Goal: Information Seeking & Learning: Learn about a topic

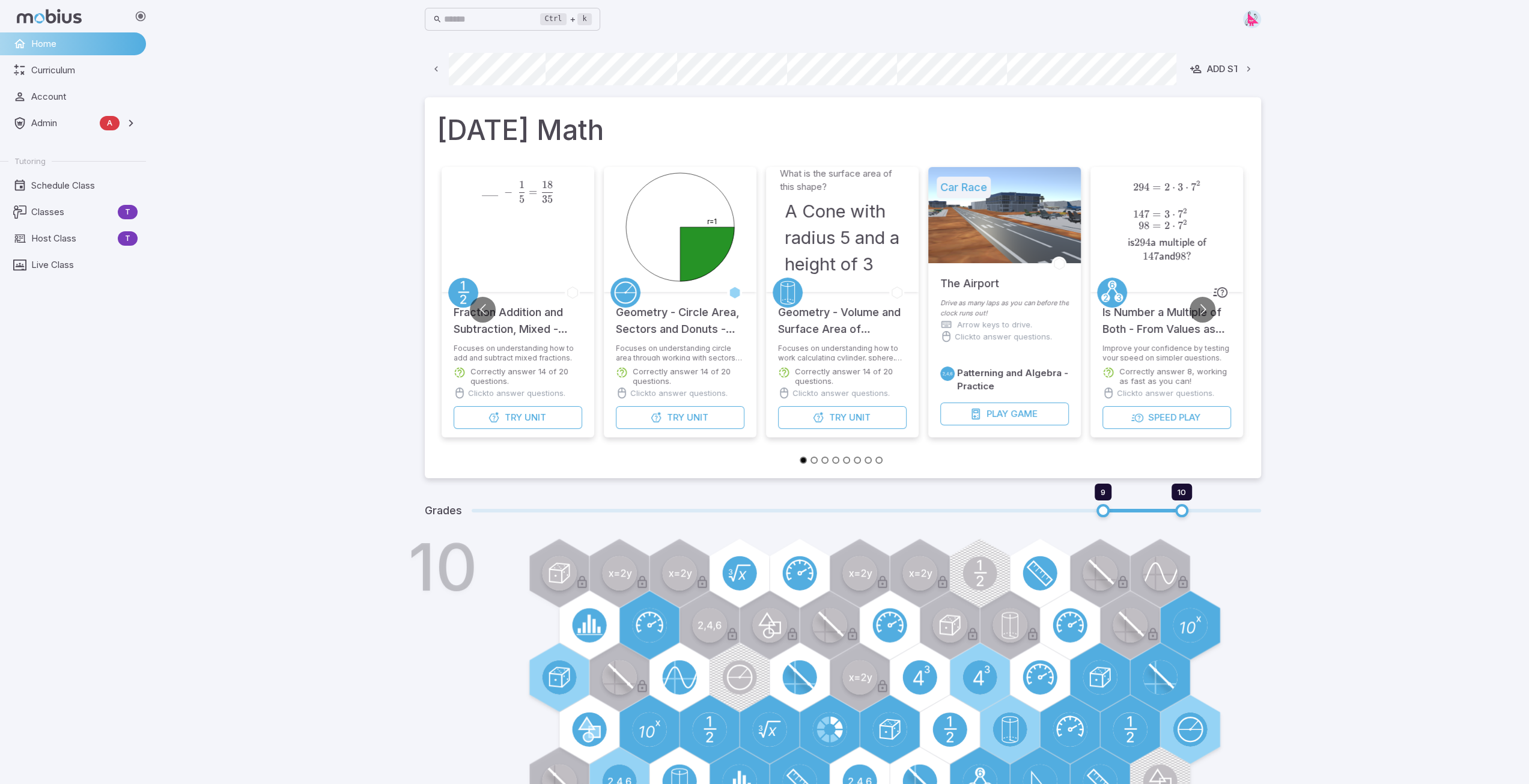
click at [439, 68] on icon at bounding box center [437, 70] width 12 height 12
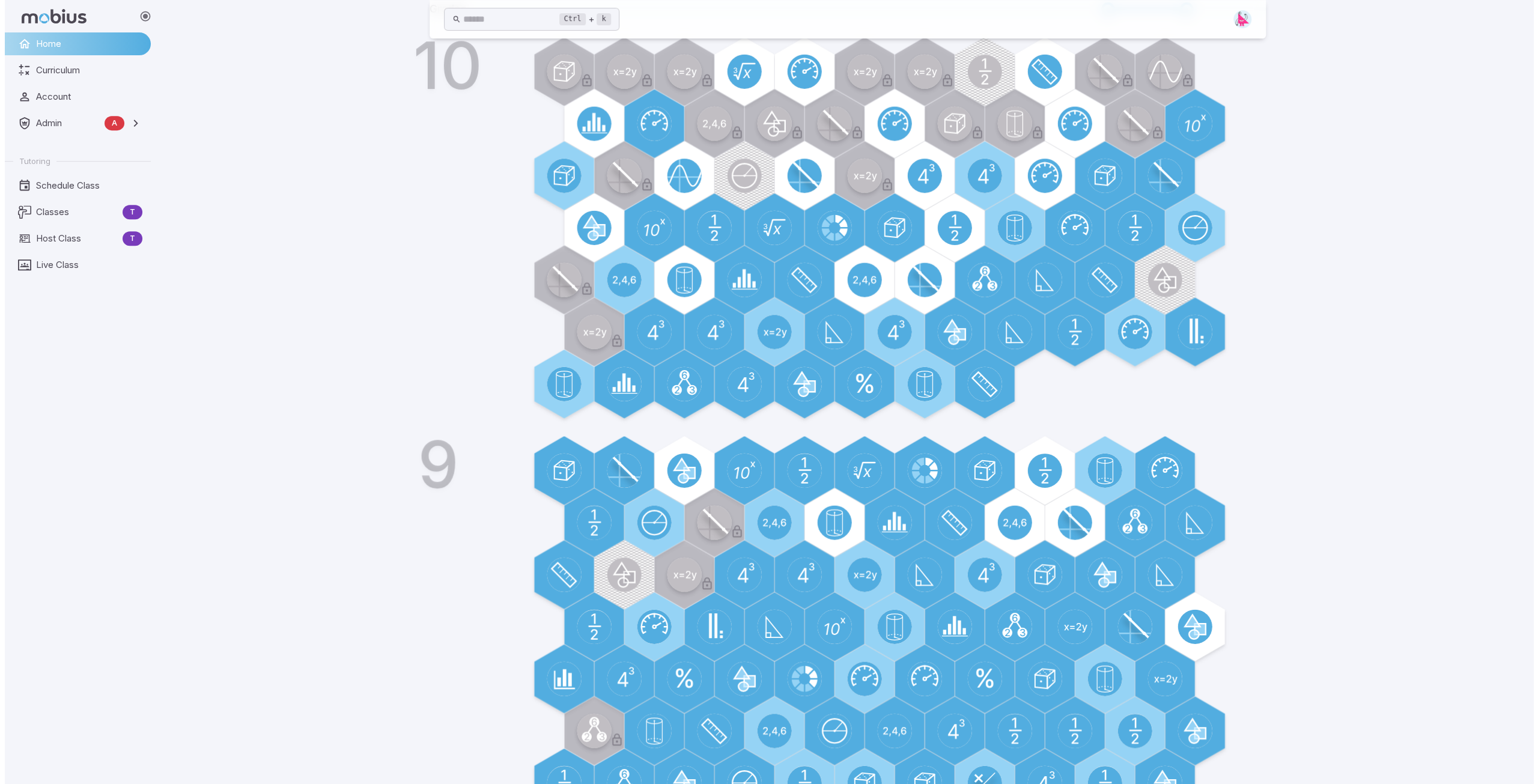
scroll to position [370, 0]
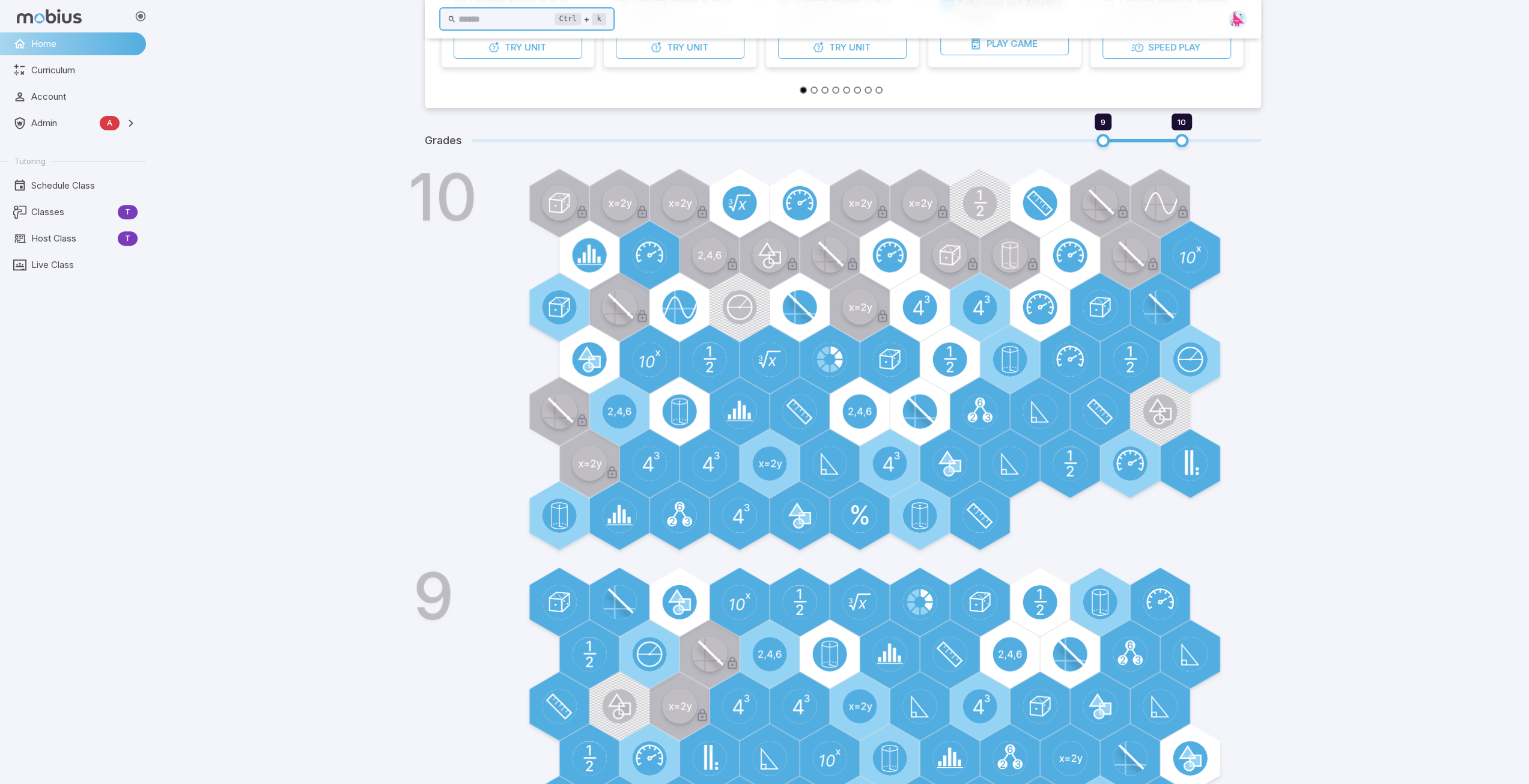
click at [481, 21] on input "text" at bounding box center [506, 20] width 96 height 23
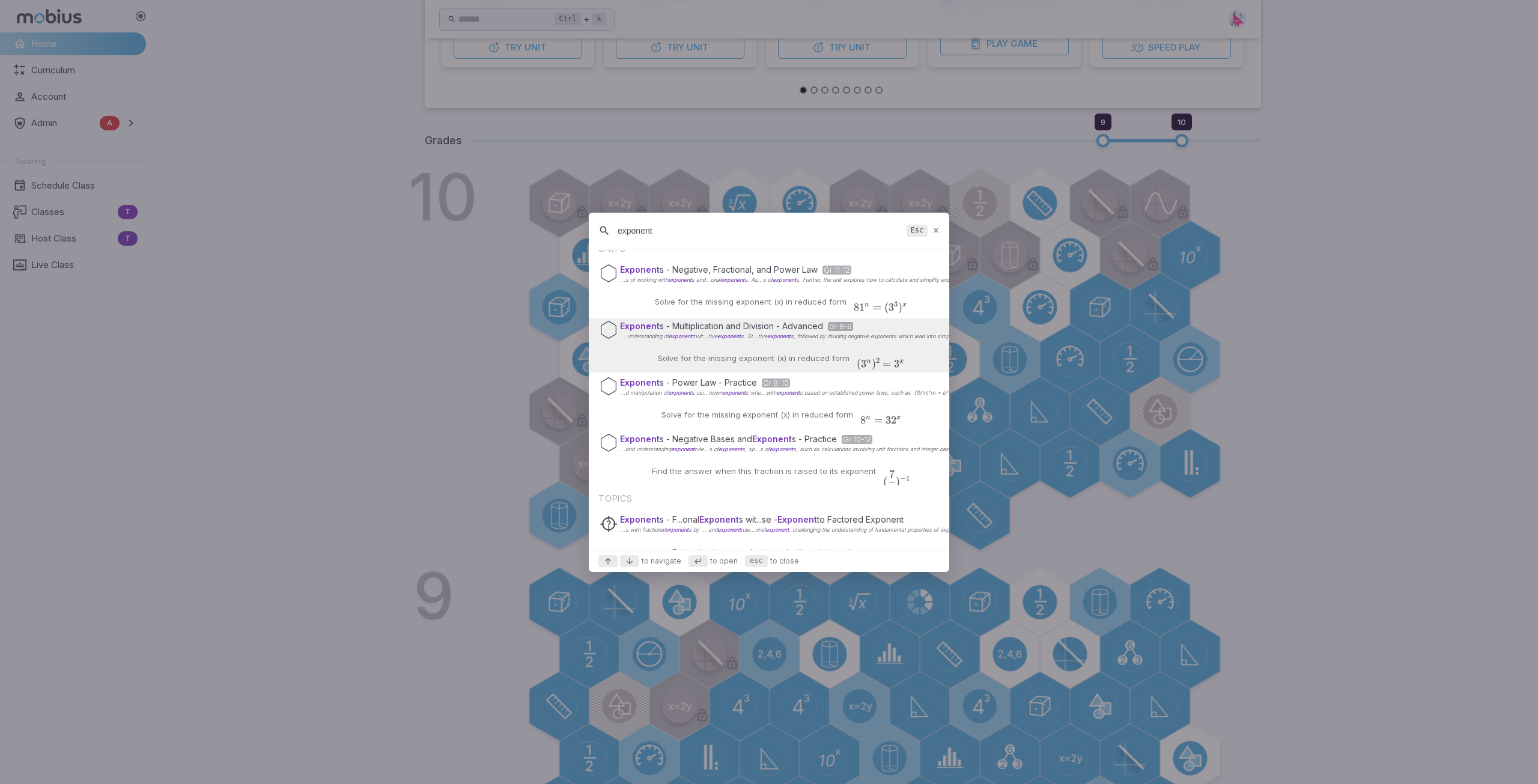
scroll to position [3, 0]
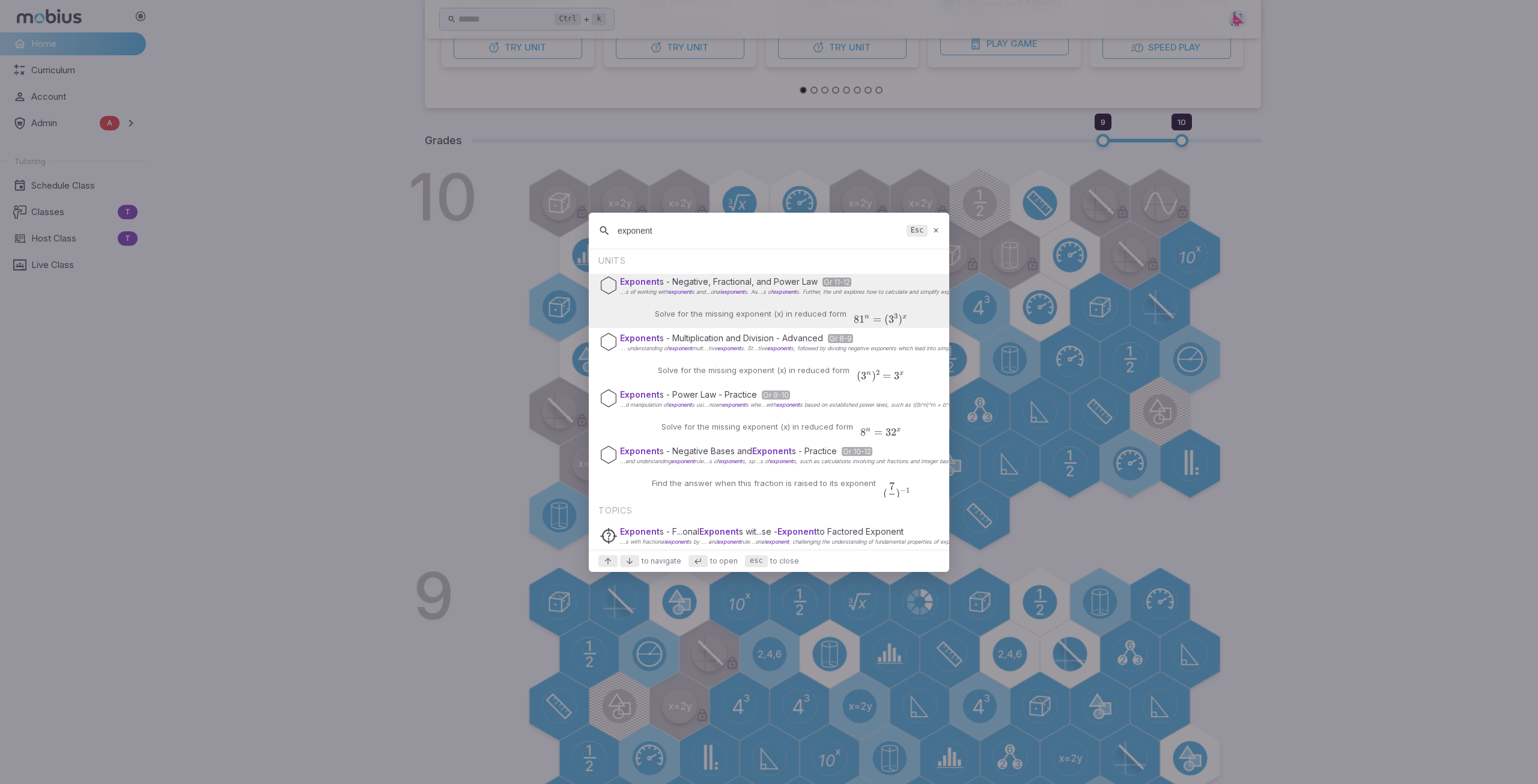
click at [670, 230] on input "exponent" at bounding box center [760, 230] width 284 height 21
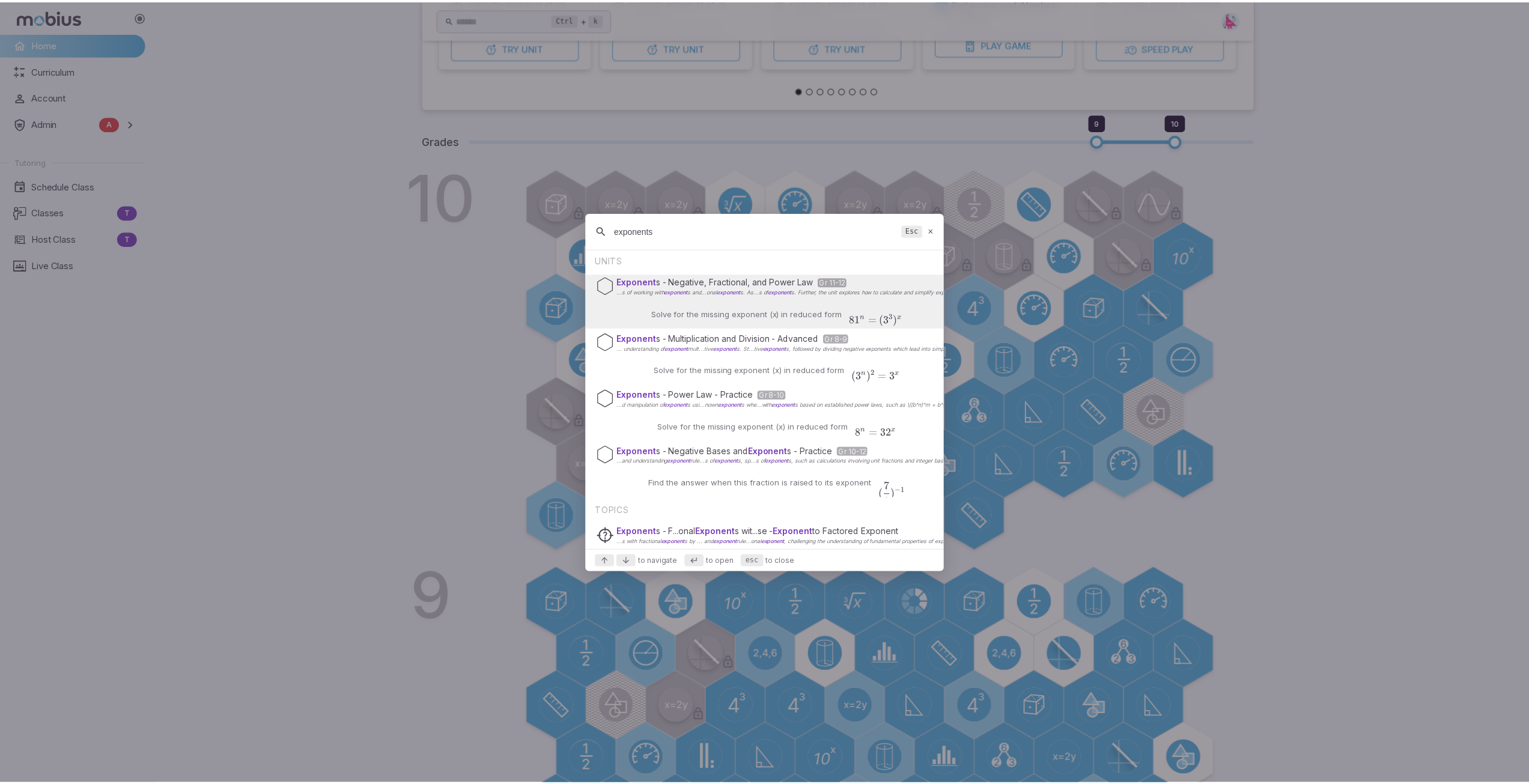
scroll to position [0, 0]
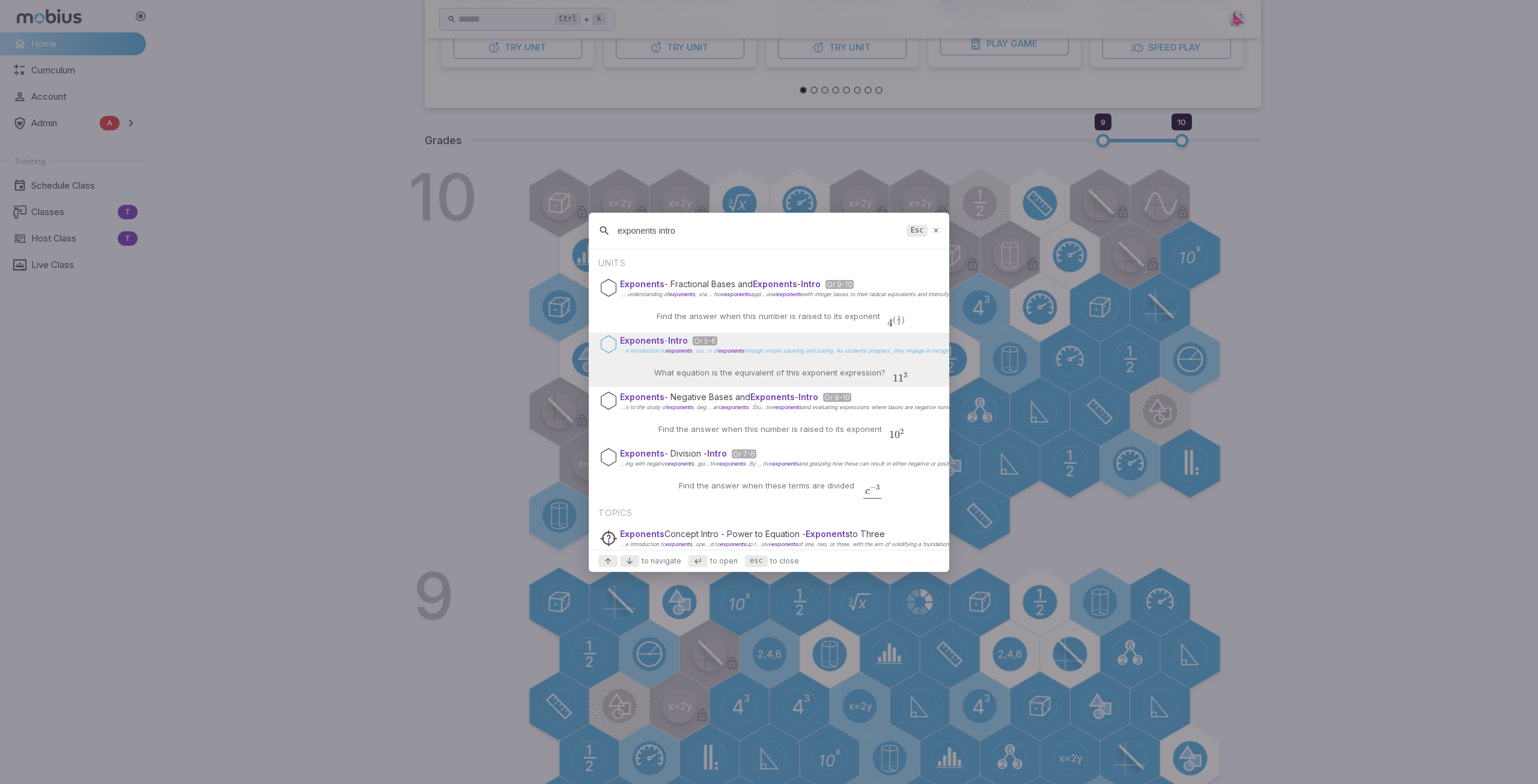
type input "exponents intro"
click at [680, 348] on span "exponents" at bounding box center [679, 351] width 27 height 7
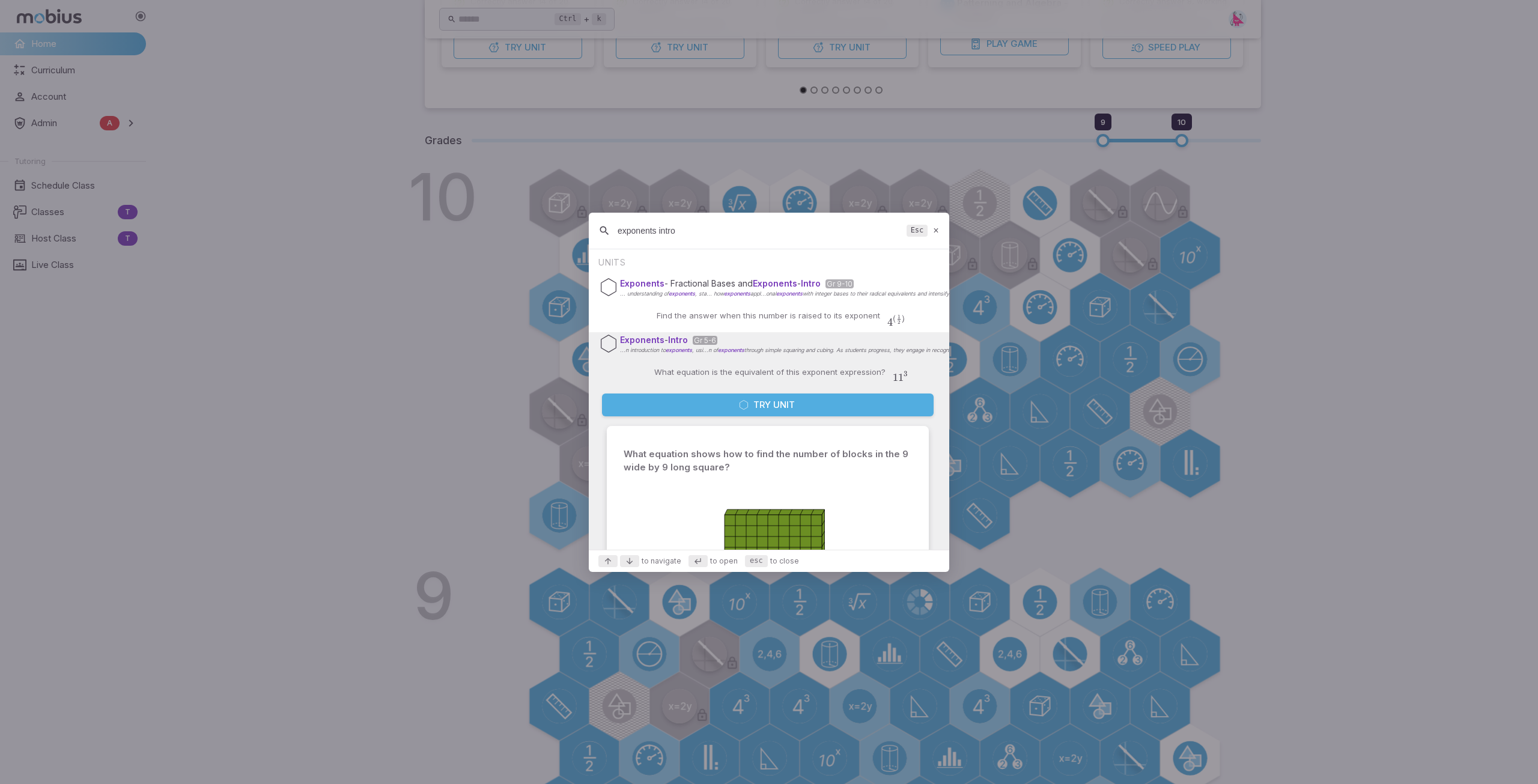
click at [770, 407] on button "Try Unit" at bounding box center [768, 405] width 332 height 23
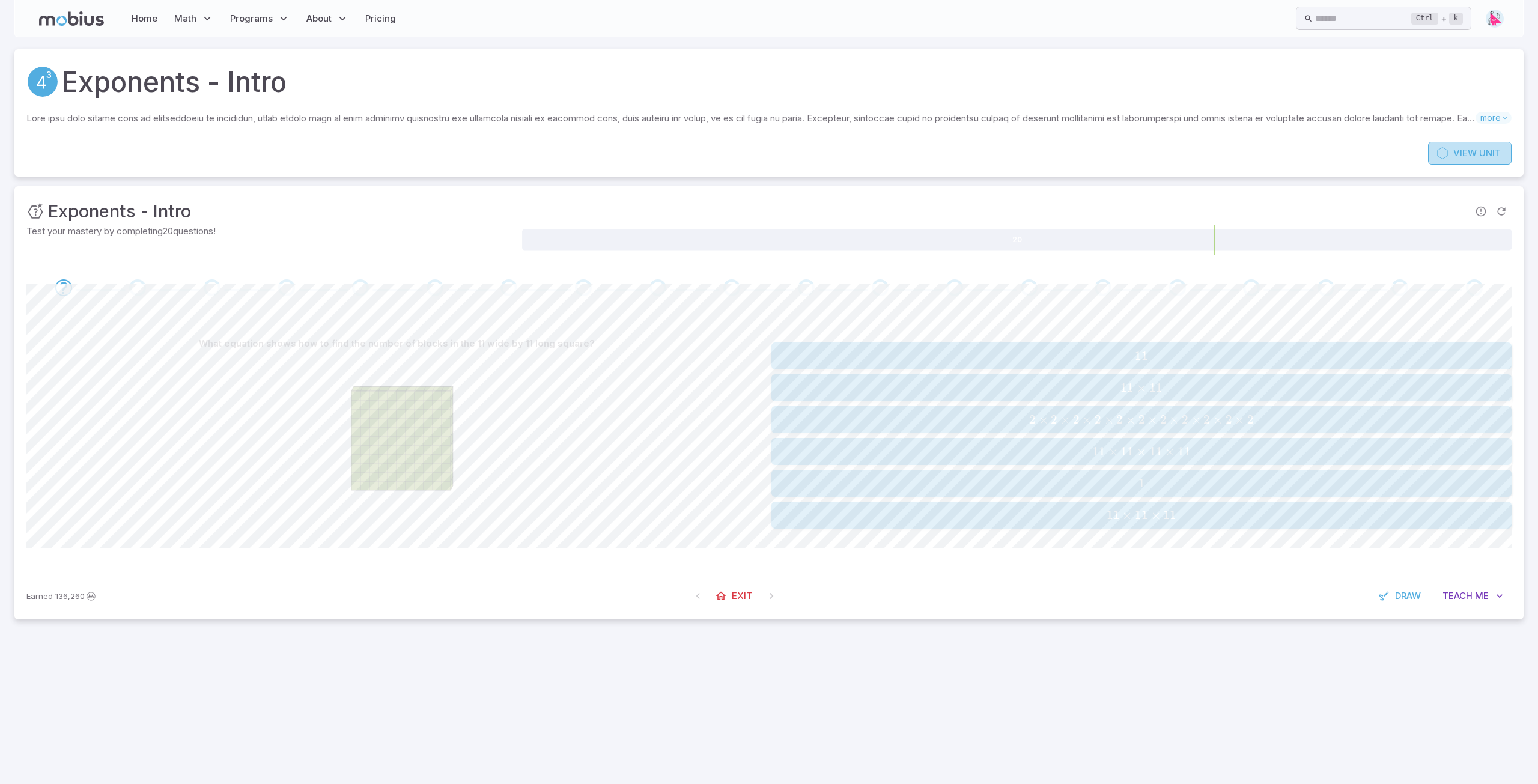
click at [770, 150] on span "View" at bounding box center [1465, 153] width 23 height 13
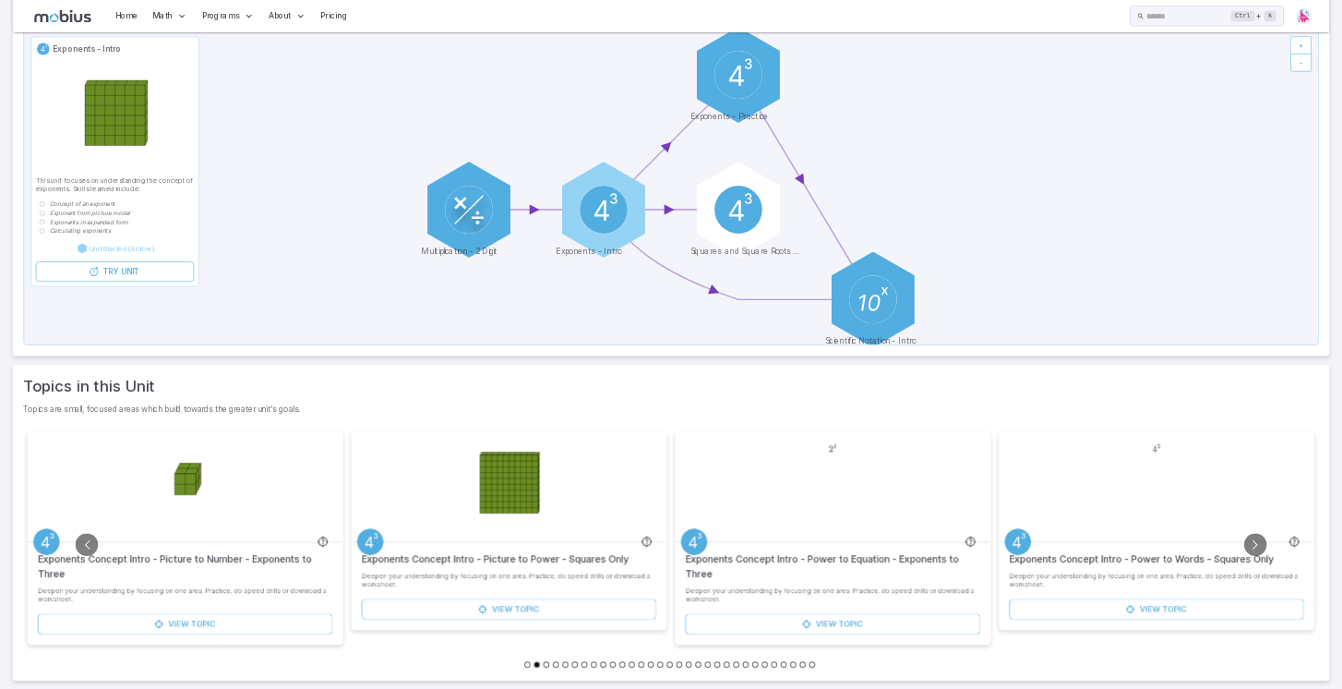
scroll to position [201, 0]
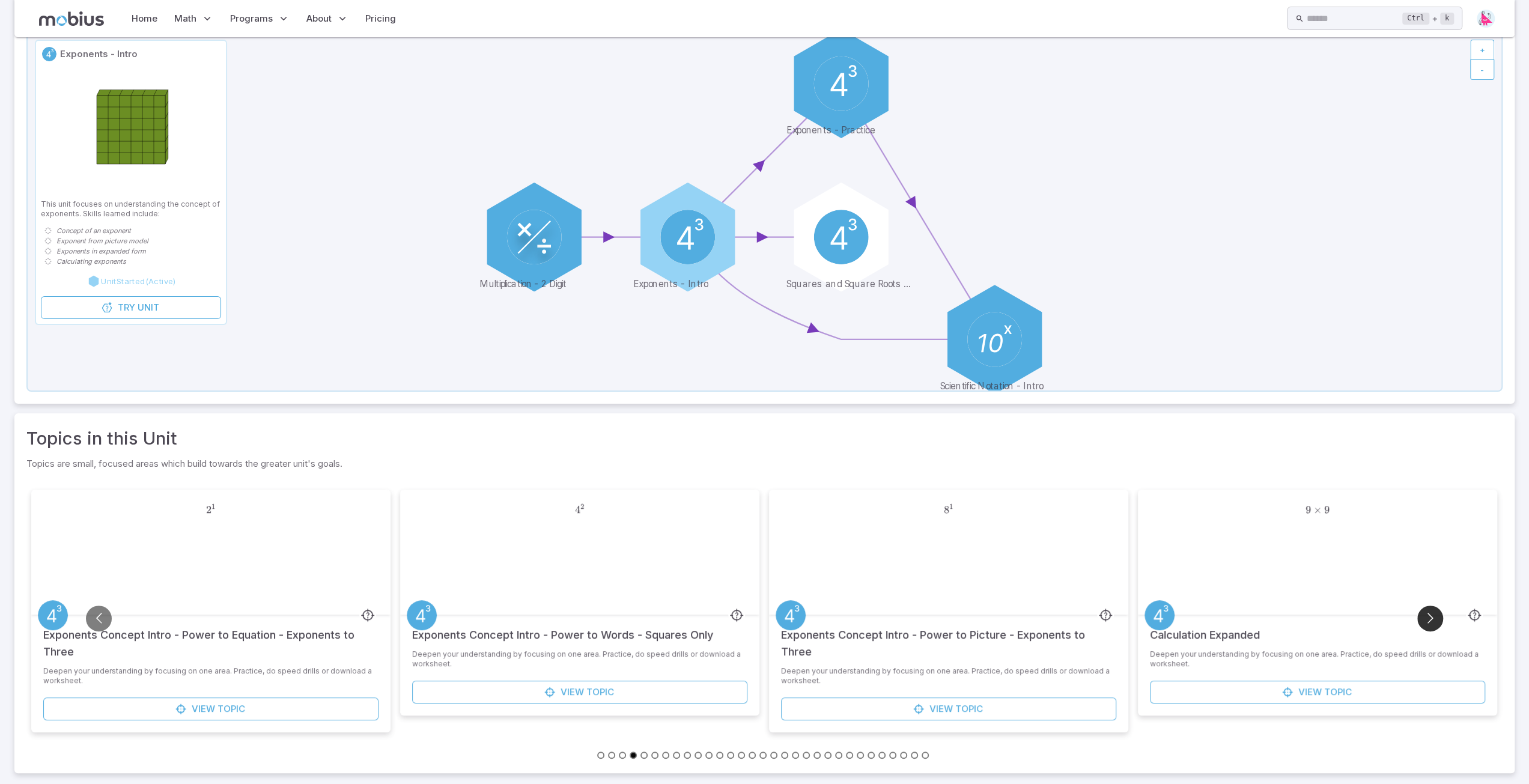
click at [770, 474] on button "Go to next slide" at bounding box center [1430, 619] width 26 height 26
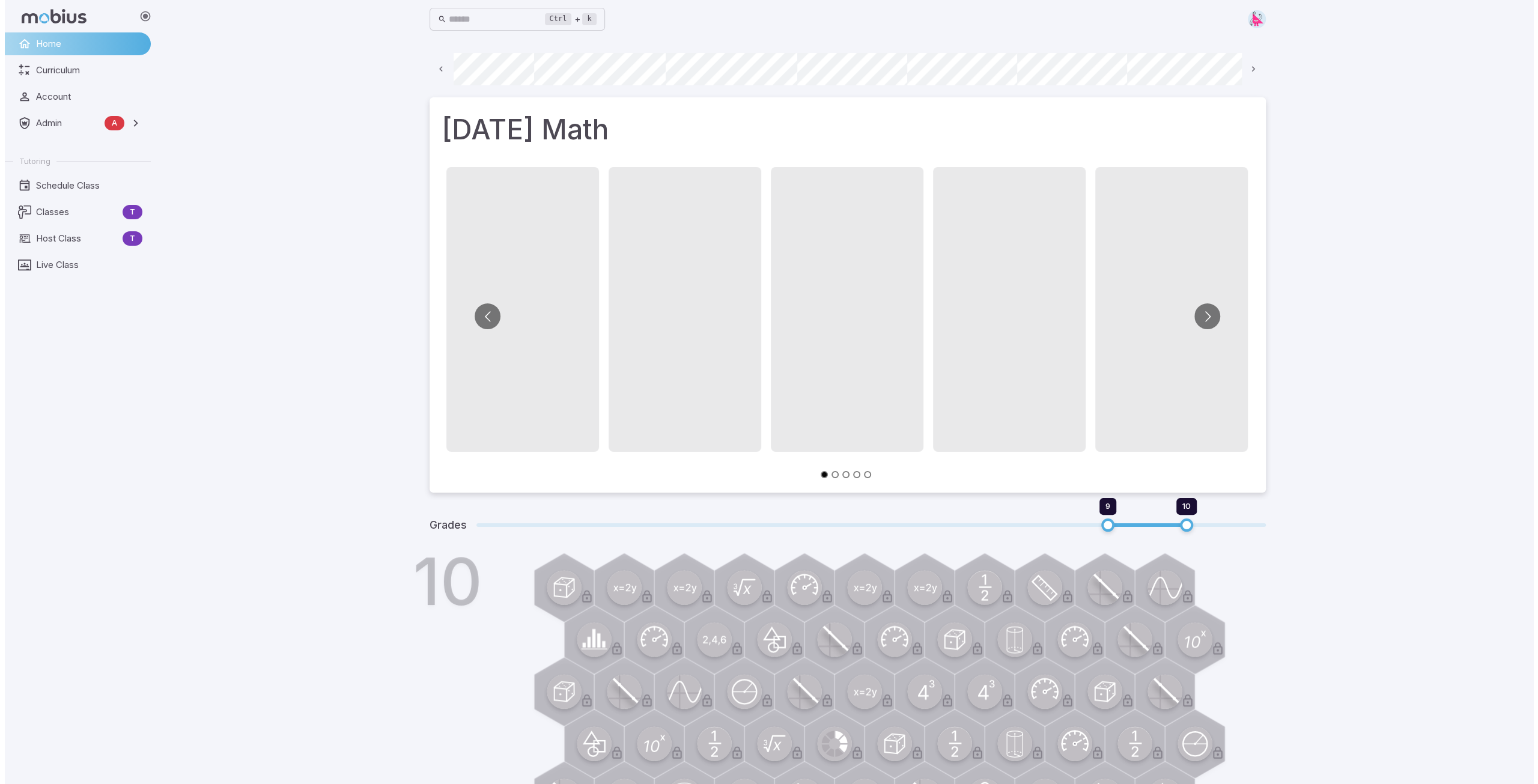
scroll to position [0, 646]
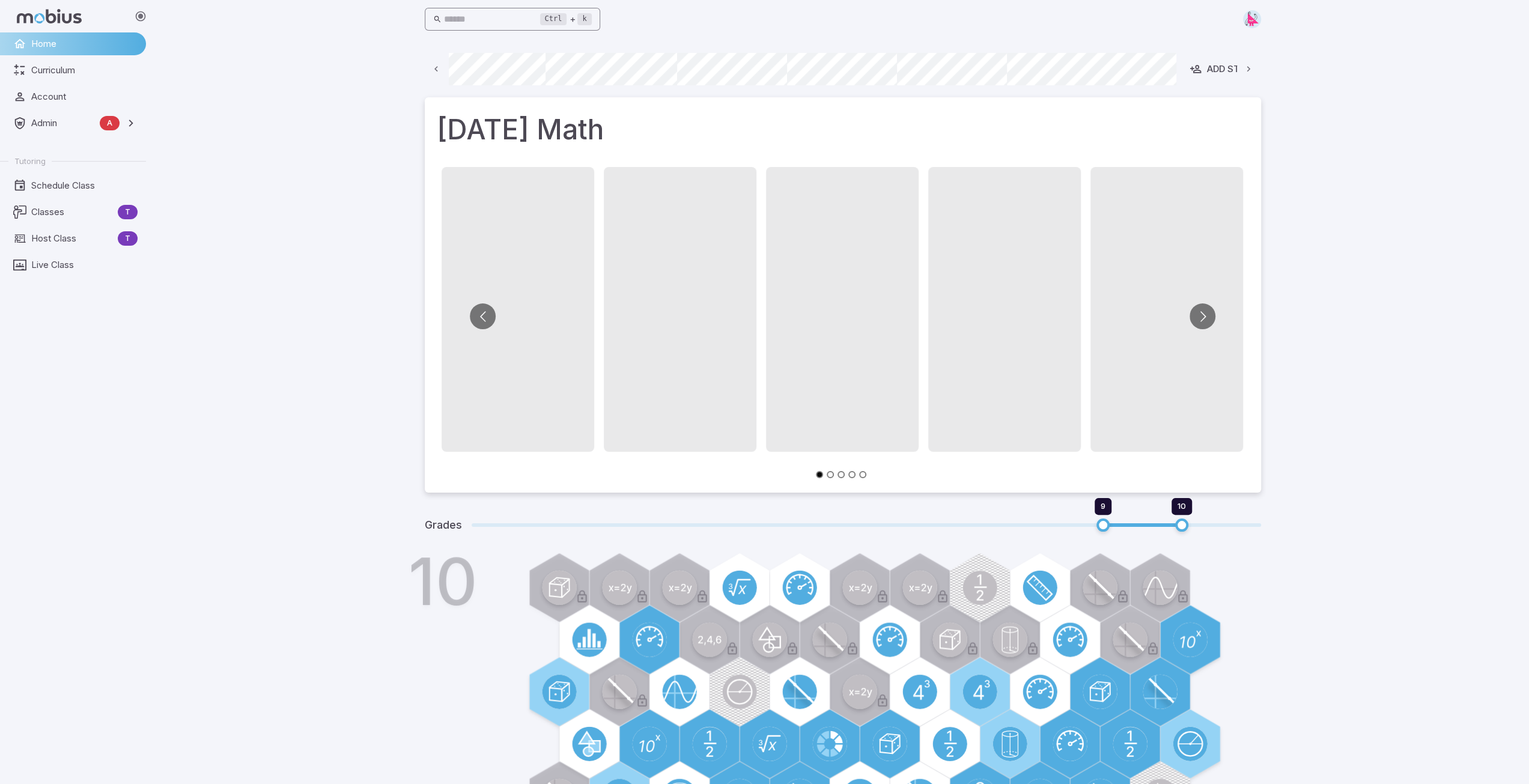
click at [481, 19] on input "text" at bounding box center [492, 20] width 96 height 23
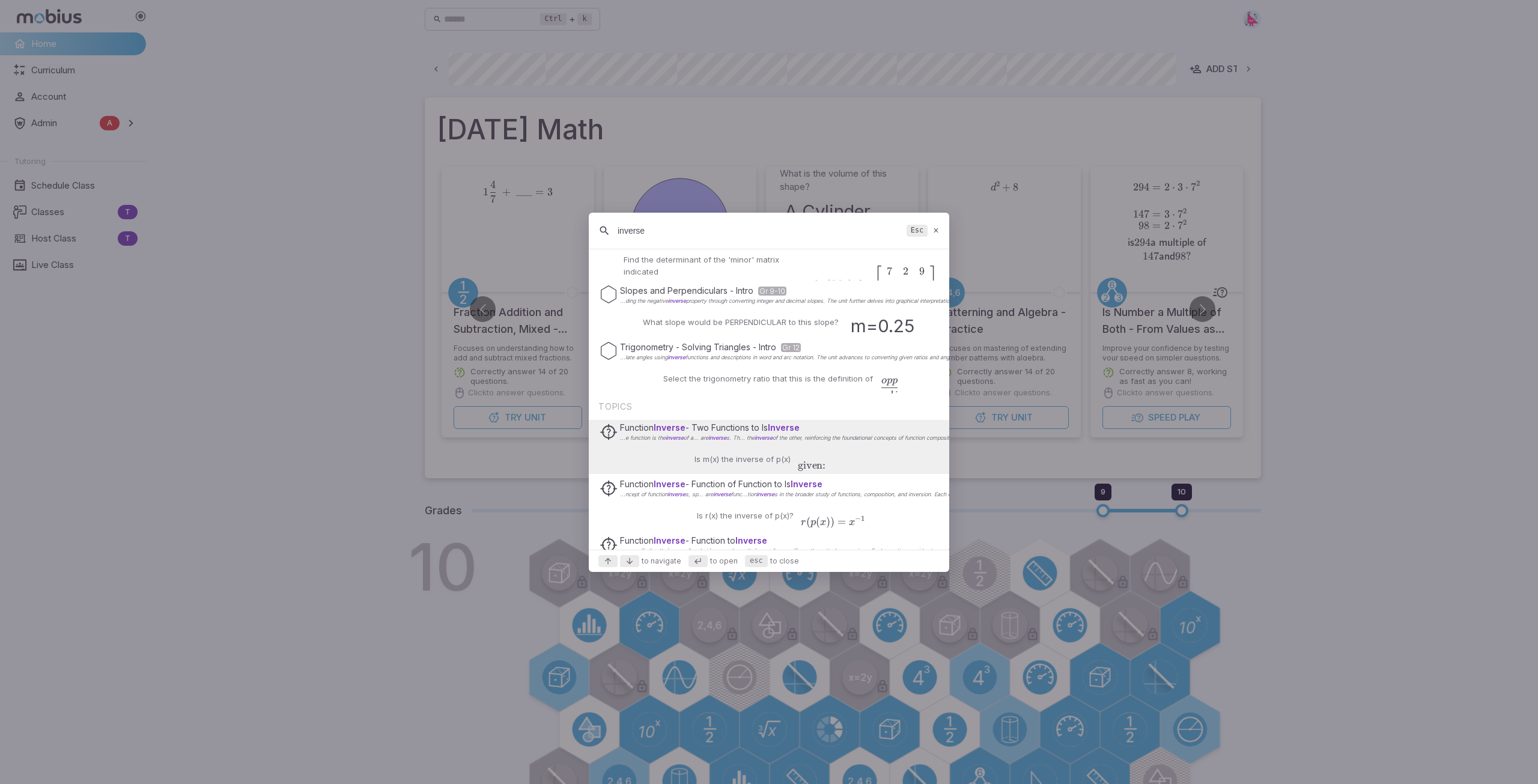
scroll to position [180, 0]
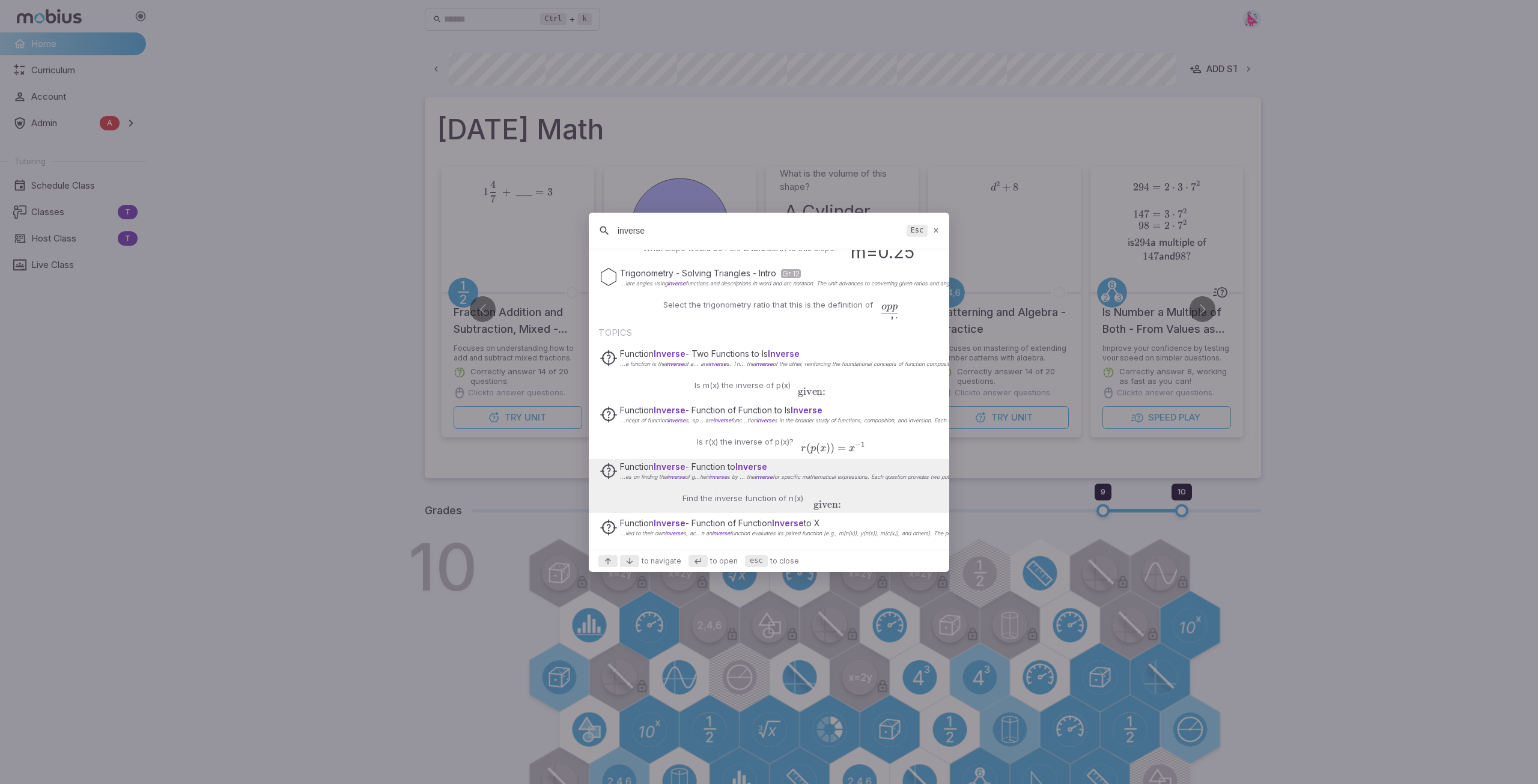
type input "inverse"
click at [746, 486] on div "Find the inverse function of n(x) given: n ( x ) = − 4 x 2 n − 1 ( x ) = ? \beg…" at bounding box center [769, 498] width 222 height 29
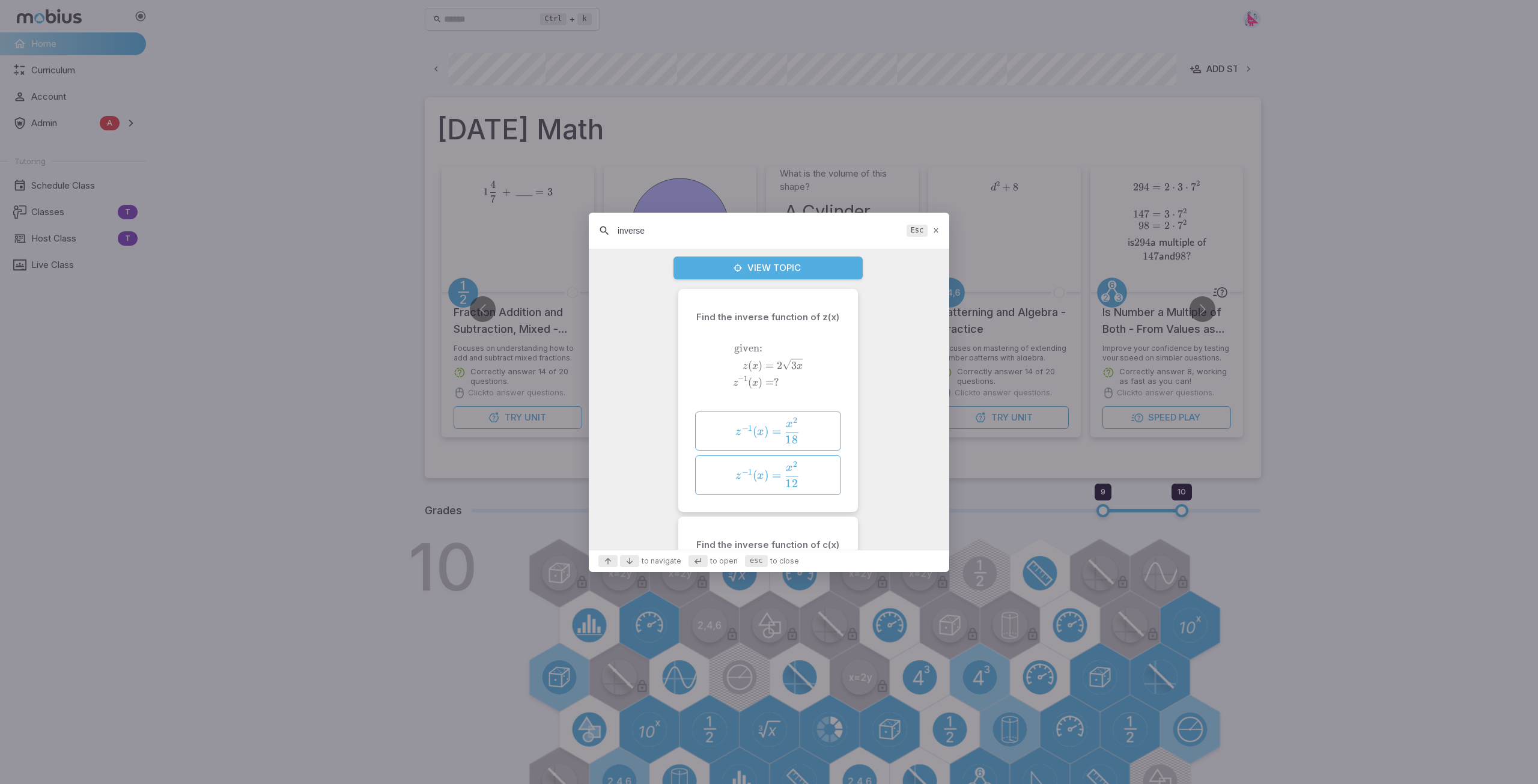
scroll to position [0, 0]
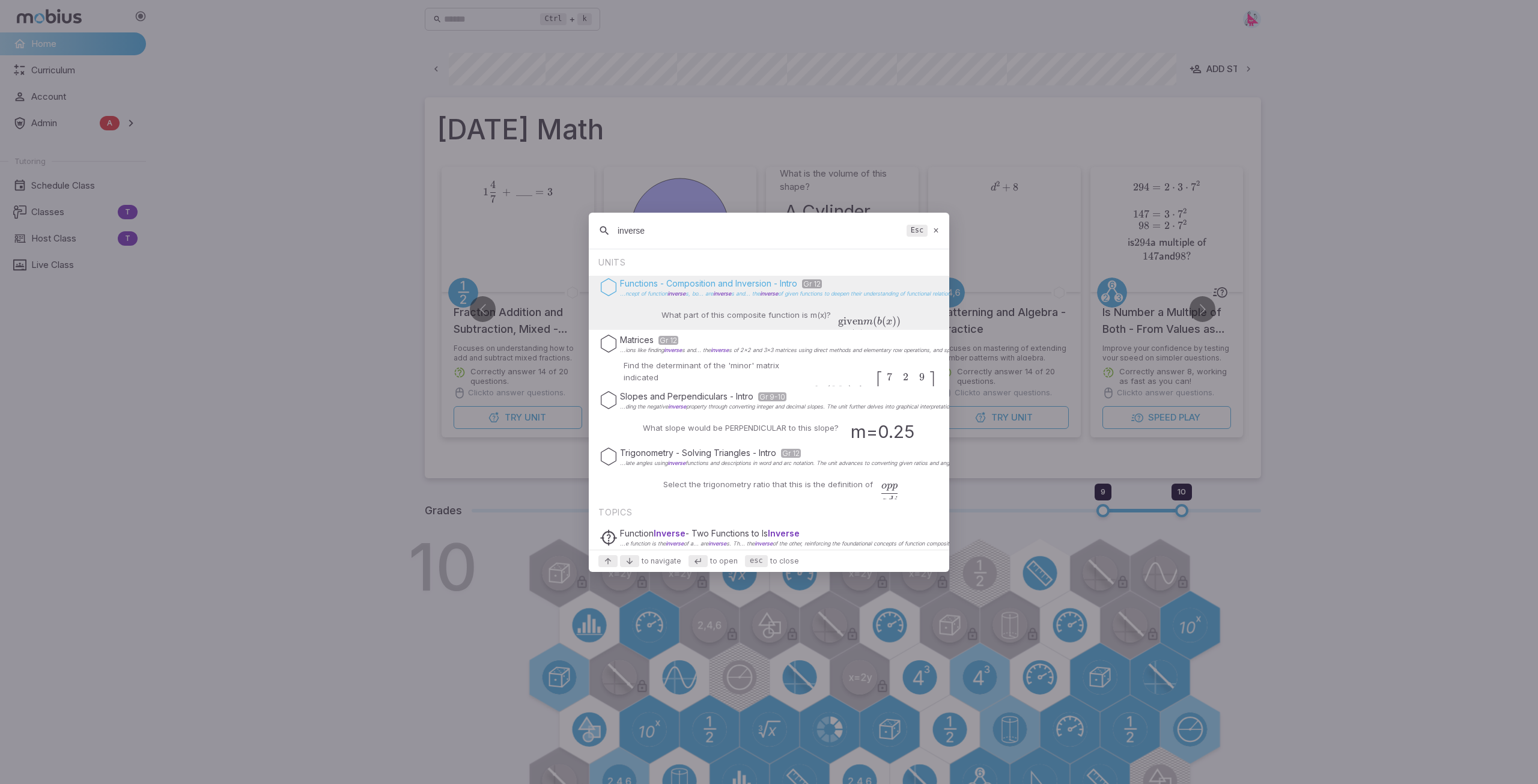
click at [747, 292] on span "s and... the inverse" at bounding box center [755, 293] width 47 height 7
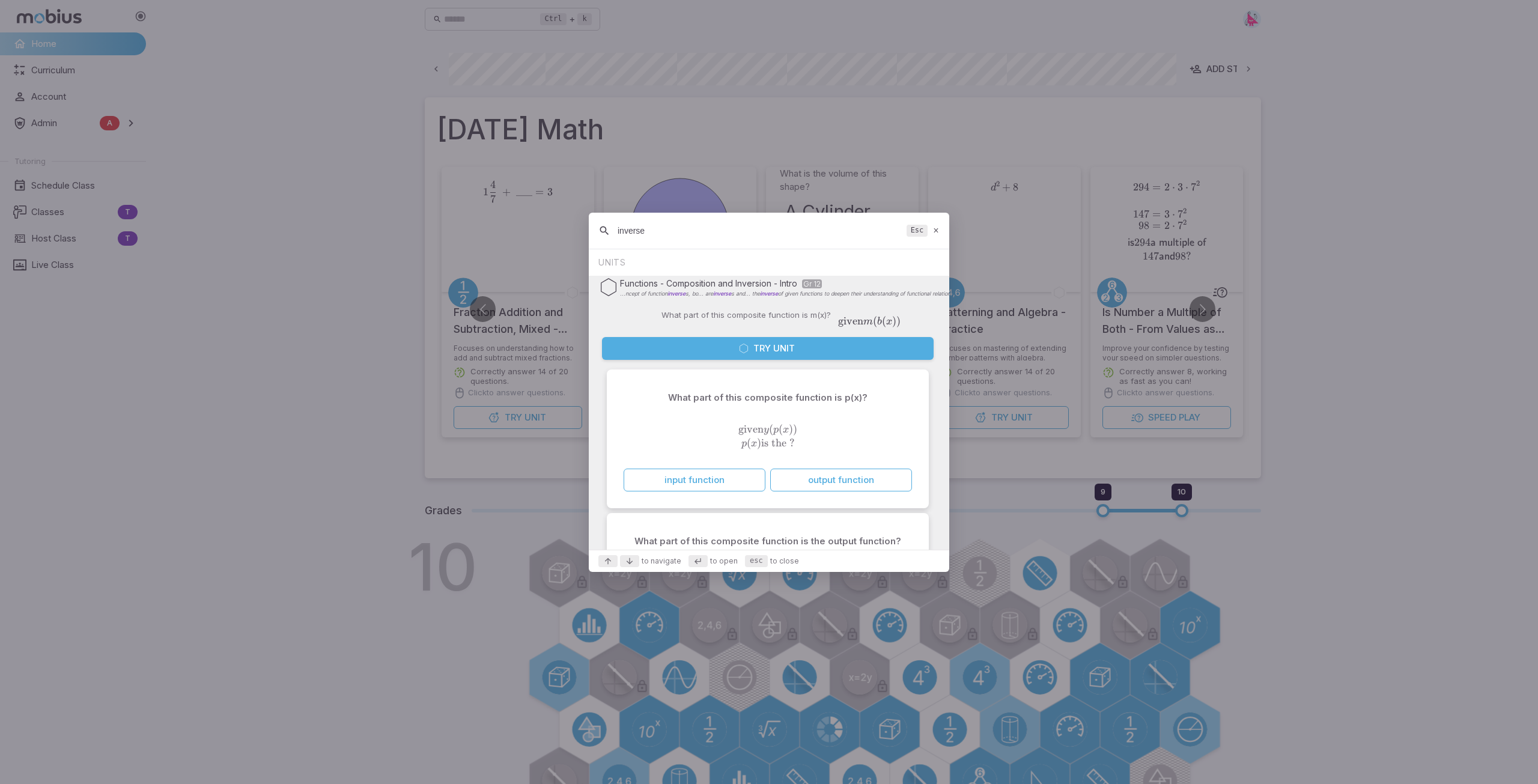
click at [762, 351] on button "Try Unit" at bounding box center [768, 348] width 332 height 23
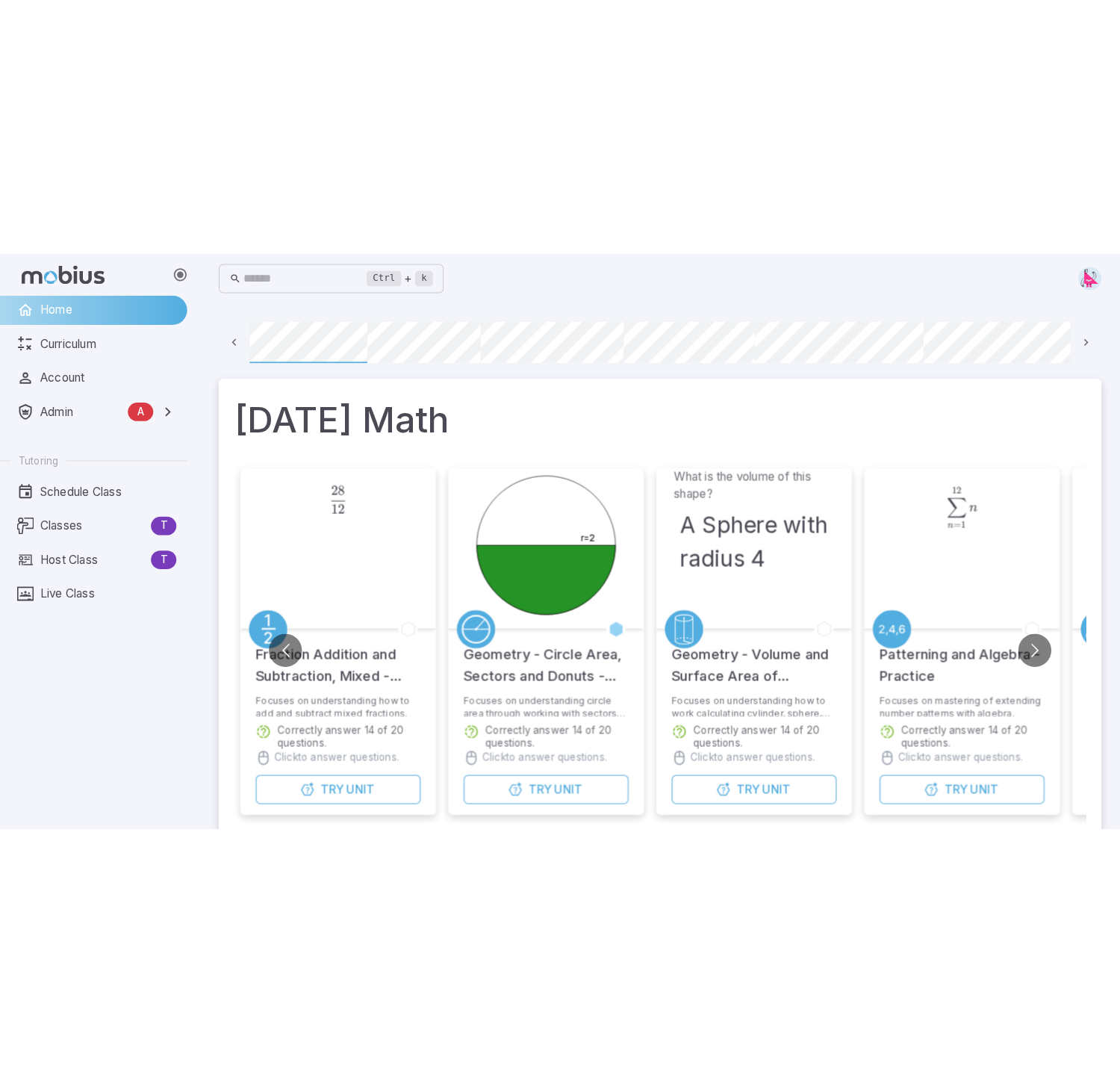
scroll to position [0, 107]
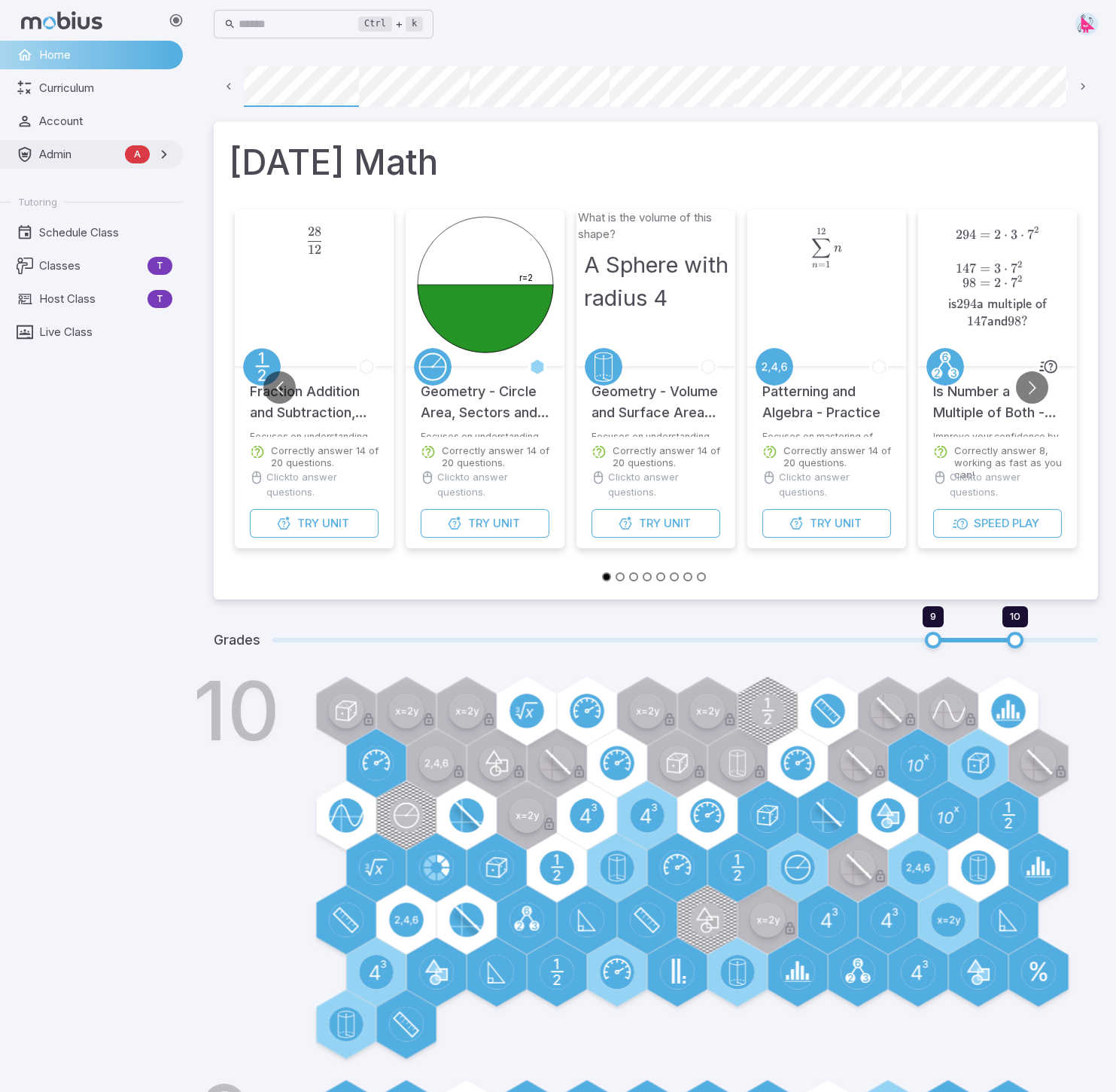
click at [40, 161] on span "Admin" at bounding box center [79, 154] width 80 height 16
click at [50, 189] on span "Accounts" at bounding box center [107, 188] width 132 height 16
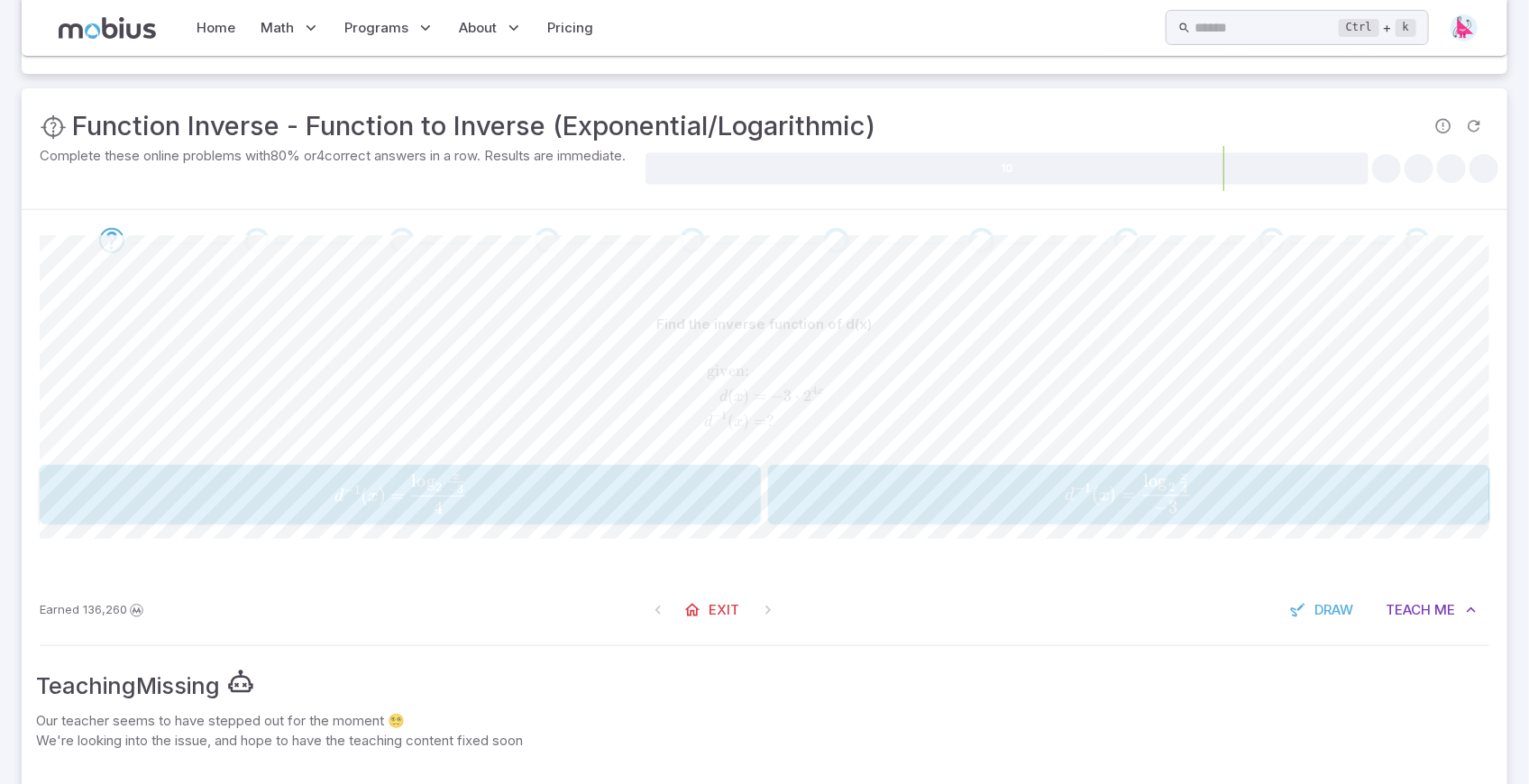
scroll to position [240, 0]
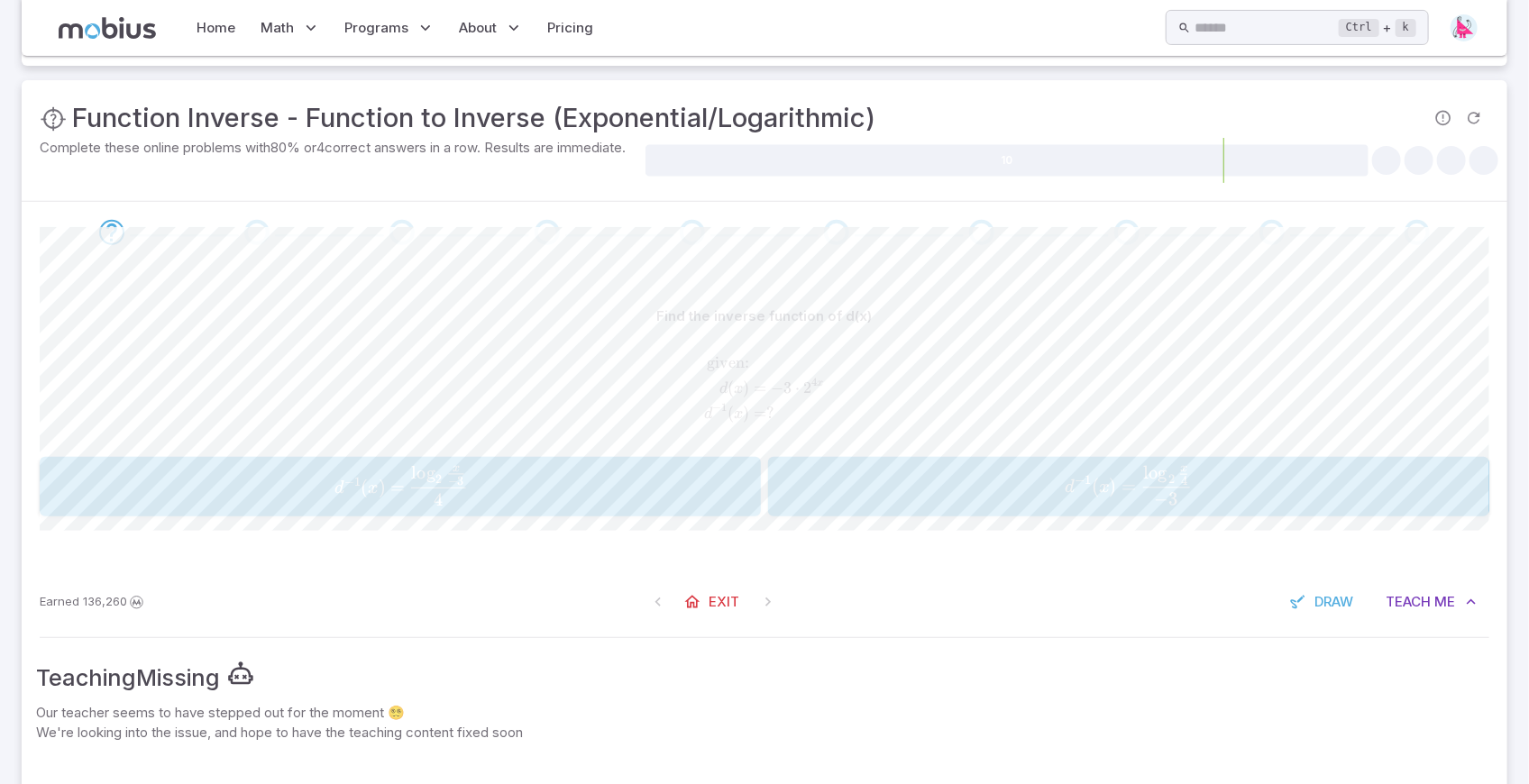
click at [637, 302] on div "Find the inverse function of d(x)" at bounding box center [764, 316] width 1450 height 34
